Goal: Task Accomplishment & Management: Manage account settings

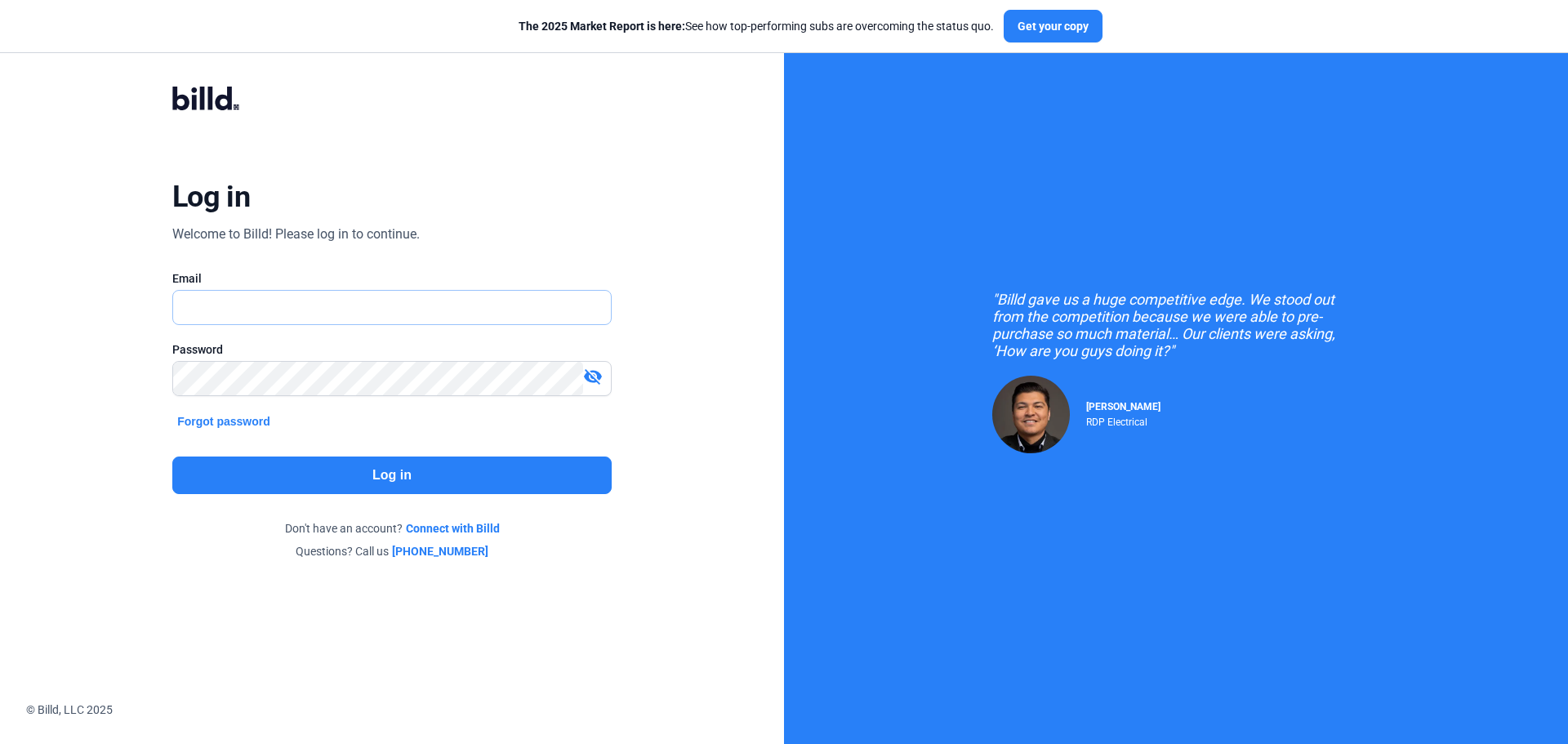
type input "[PERSON_NAME][EMAIL_ADDRESS][DOMAIN_NAME]"
click at [354, 467] on button "Log in" at bounding box center [392, 475] width 440 height 37
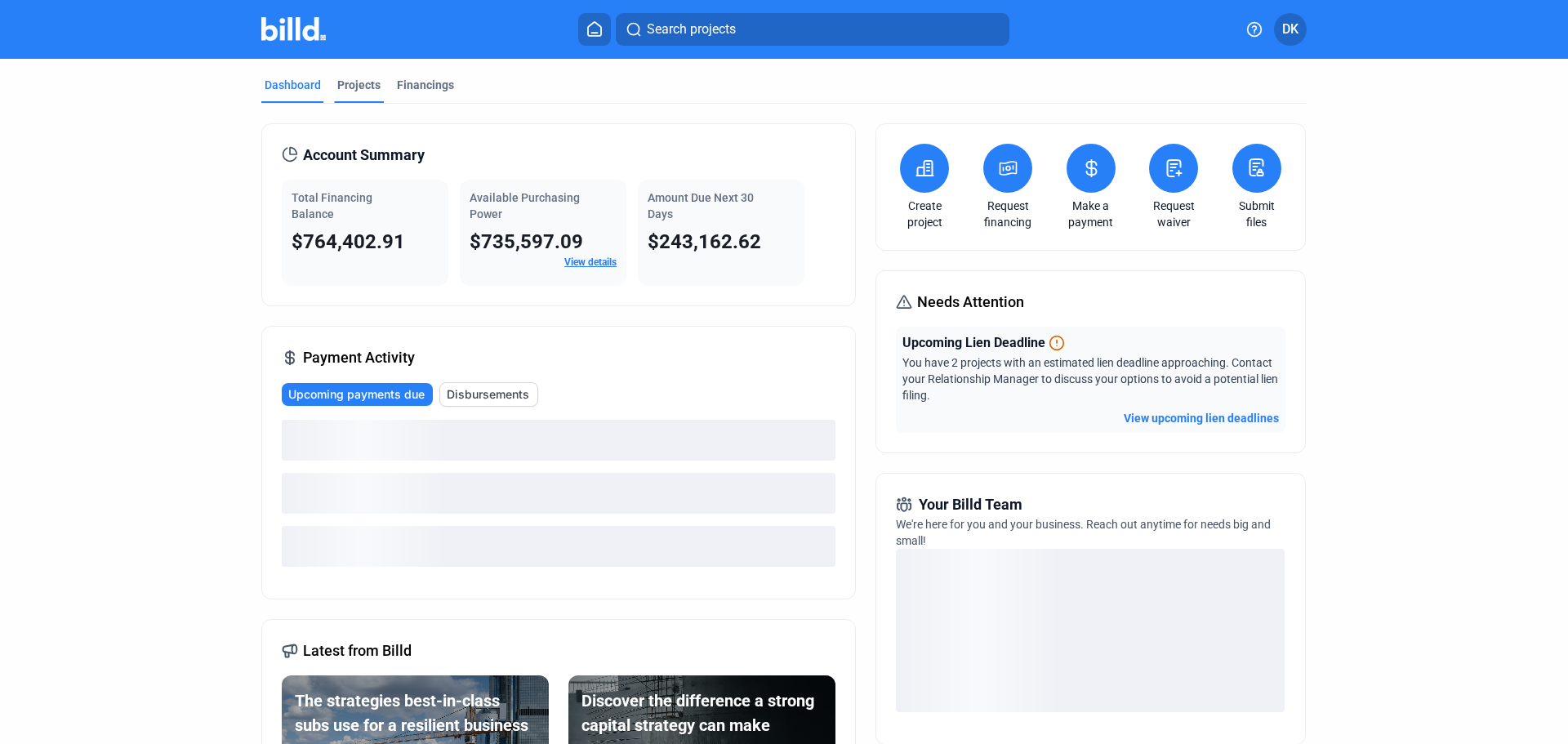
click at [345, 91] on div "Projects" at bounding box center [359, 84] width 43 height 17
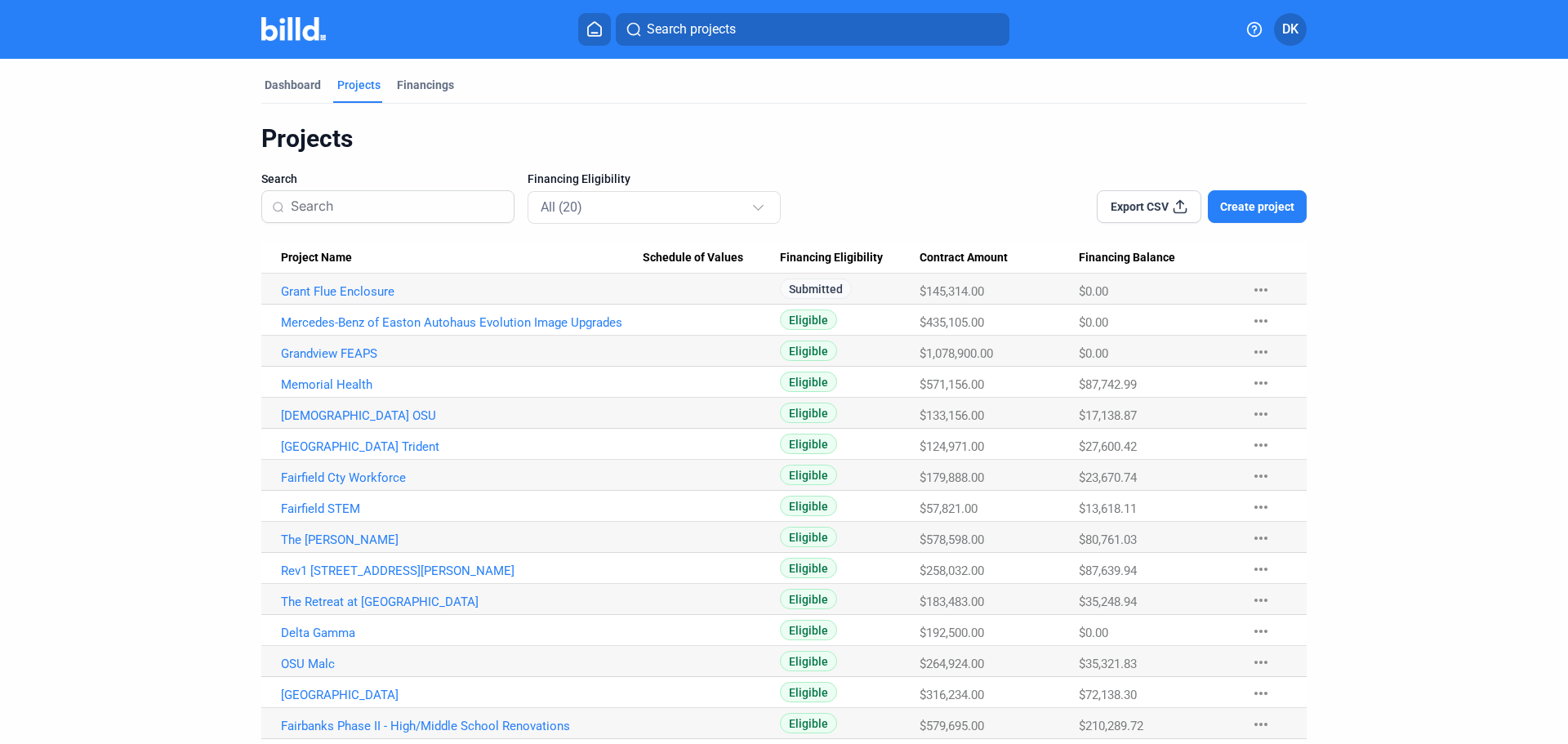
click at [320, 251] on span "Project Name" at bounding box center [316, 258] width 71 height 15
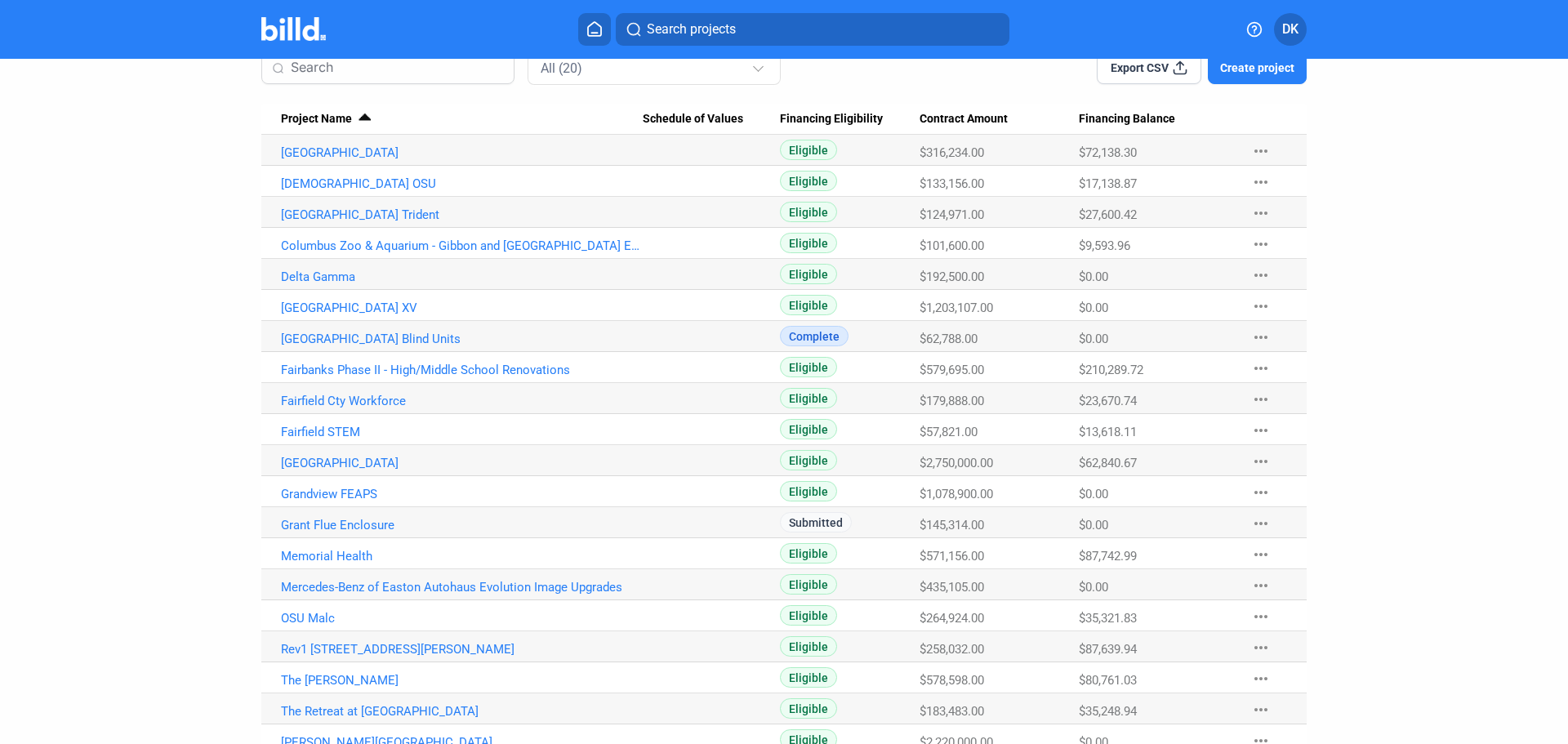
scroll to position [191, 0]
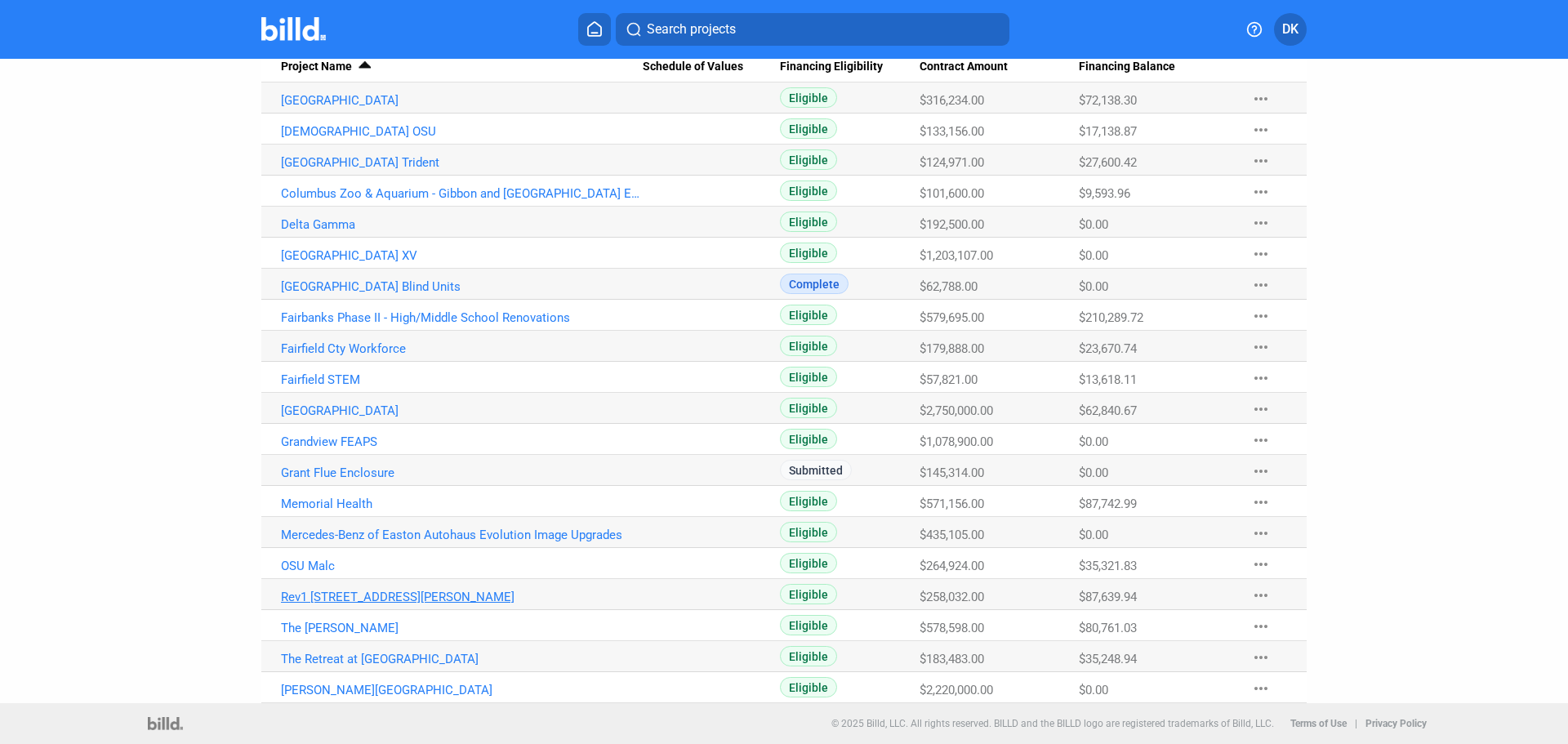
click at [318, 597] on link "Rev1 [STREET_ADDRESS][PERSON_NAME]" at bounding box center [461, 597] width 362 height 15
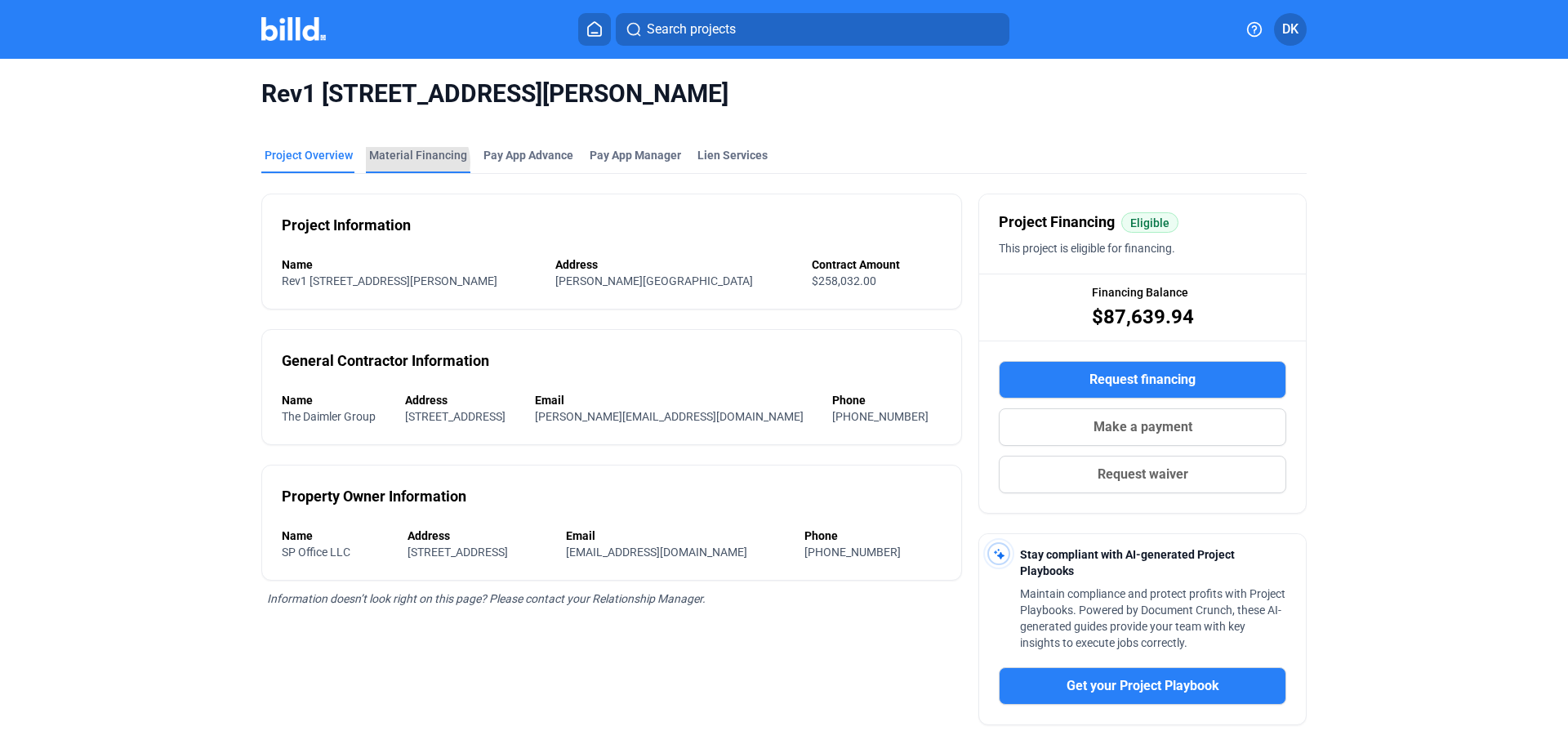
click at [405, 163] on div "Material Financing" at bounding box center [418, 155] width 98 height 17
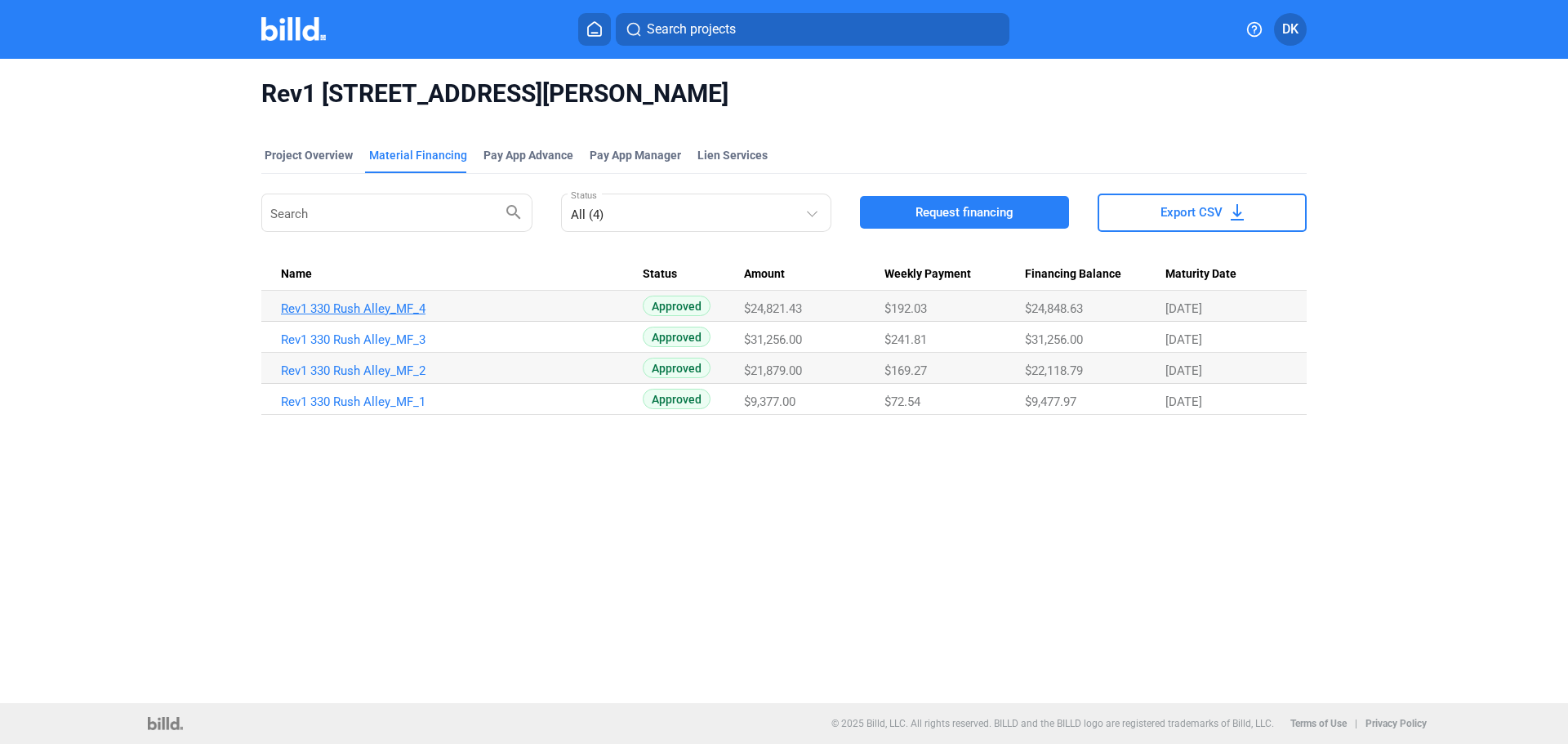
click at [319, 302] on link "Rev1 330 Rush Alley_MF_4" at bounding box center [461, 308] width 362 height 15
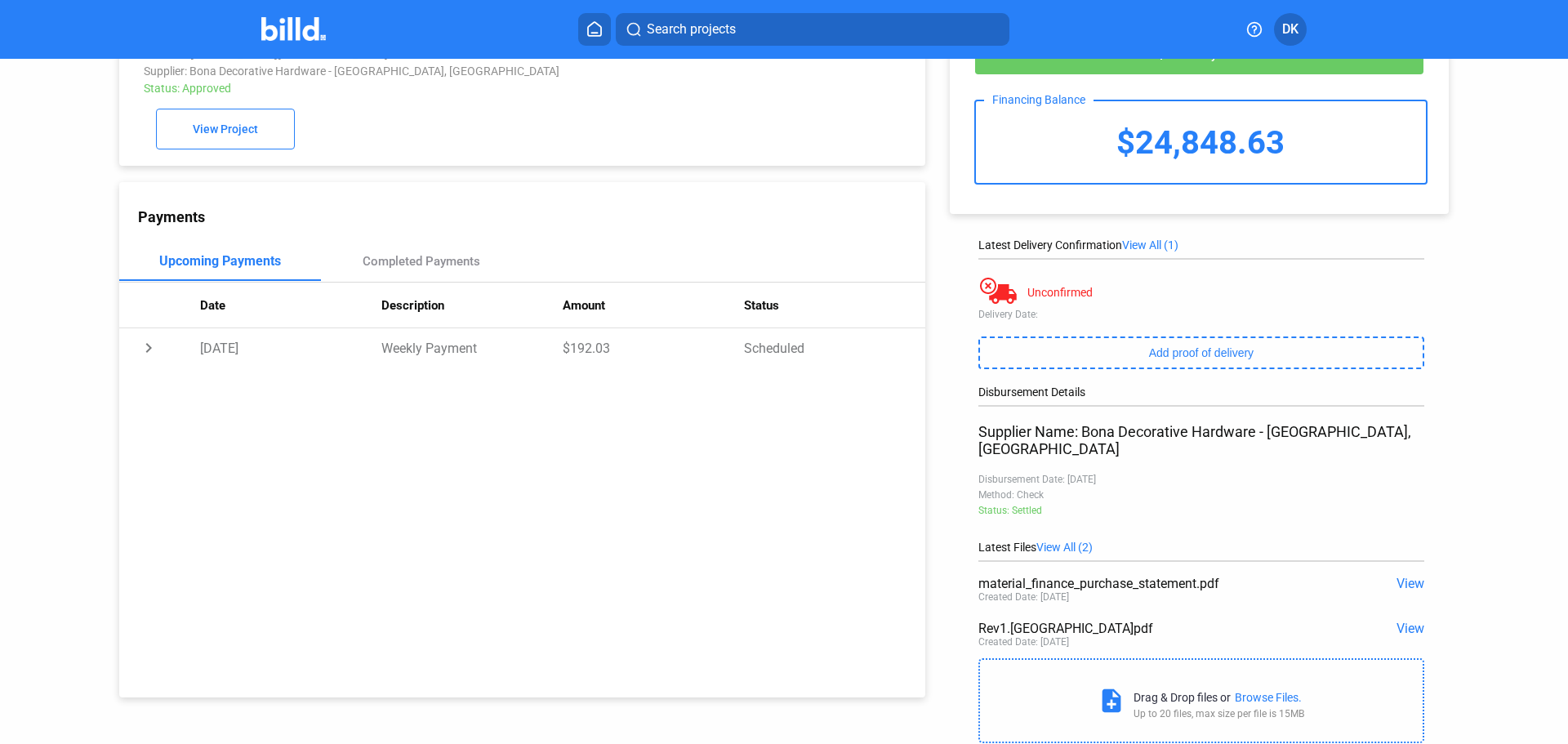
scroll to position [100, 0]
